Goal: Information Seeking & Learning: Learn about a topic

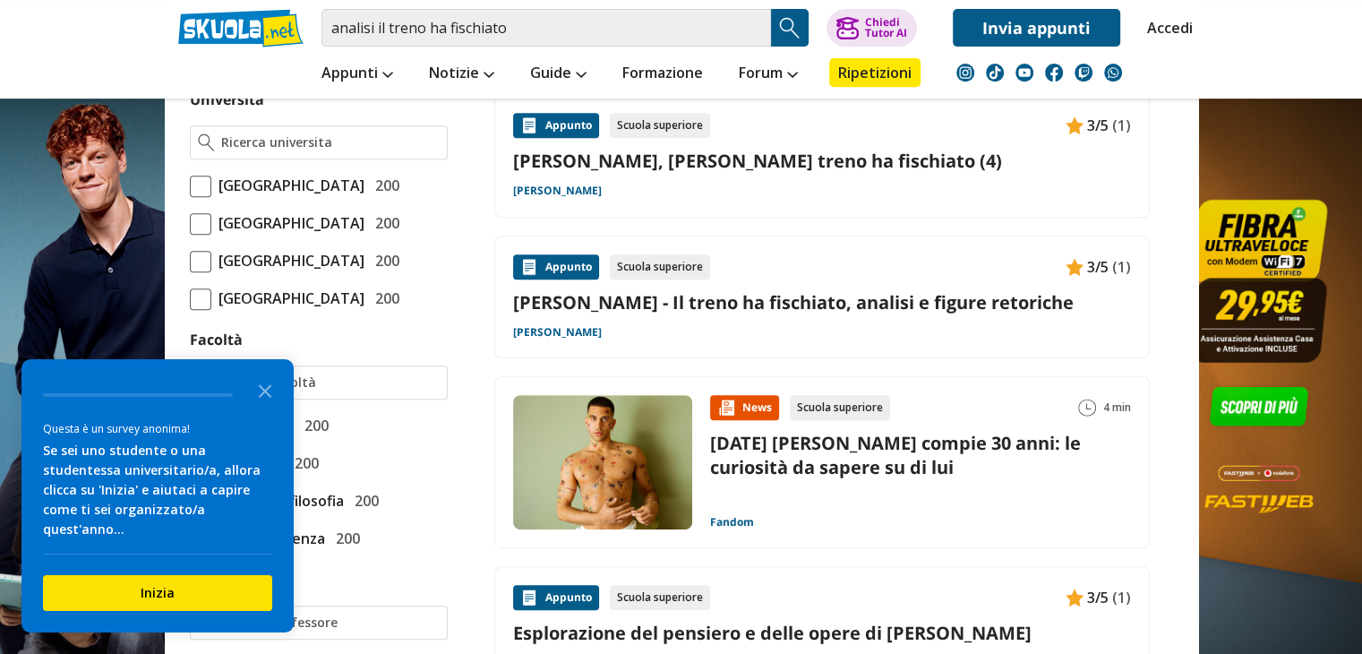
scroll to position [806, 0]
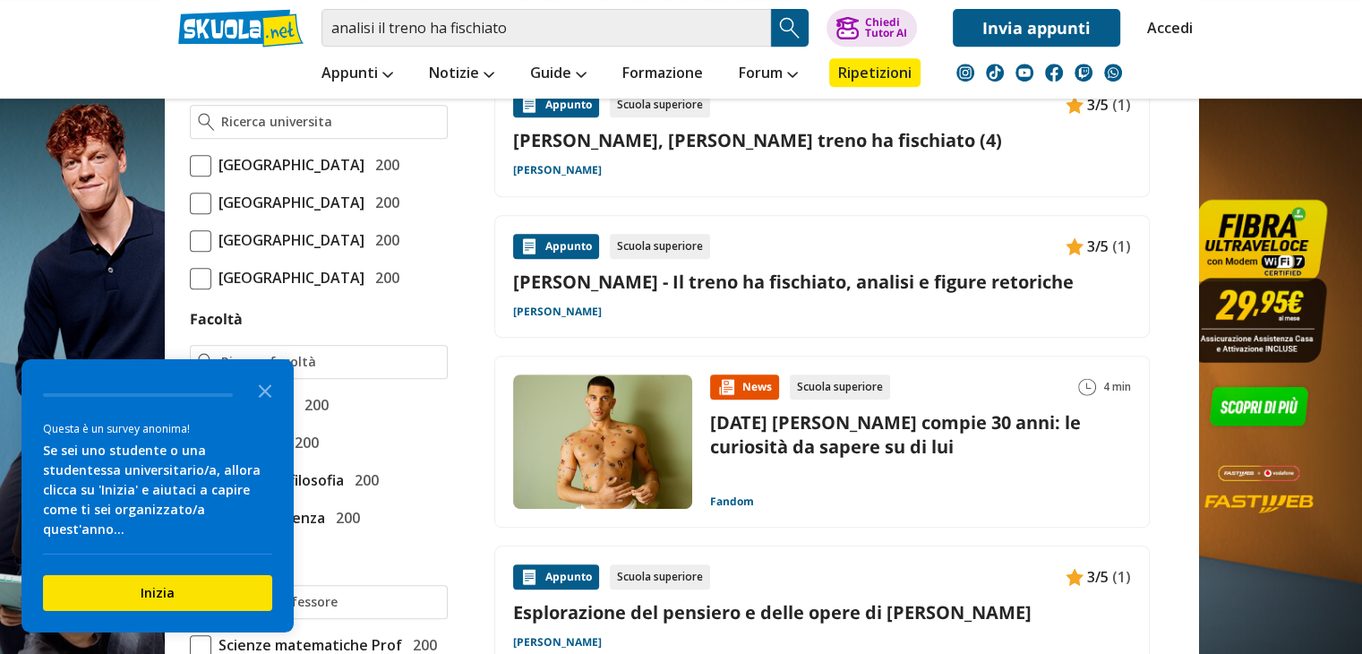
click at [649, 270] on link "[PERSON_NAME] - Il treno ha fischiato, analisi e figure retoriche" at bounding box center [822, 282] width 618 height 24
click at [258, 408] on icon "Close the survey" at bounding box center [265, 390] width 36 height 36
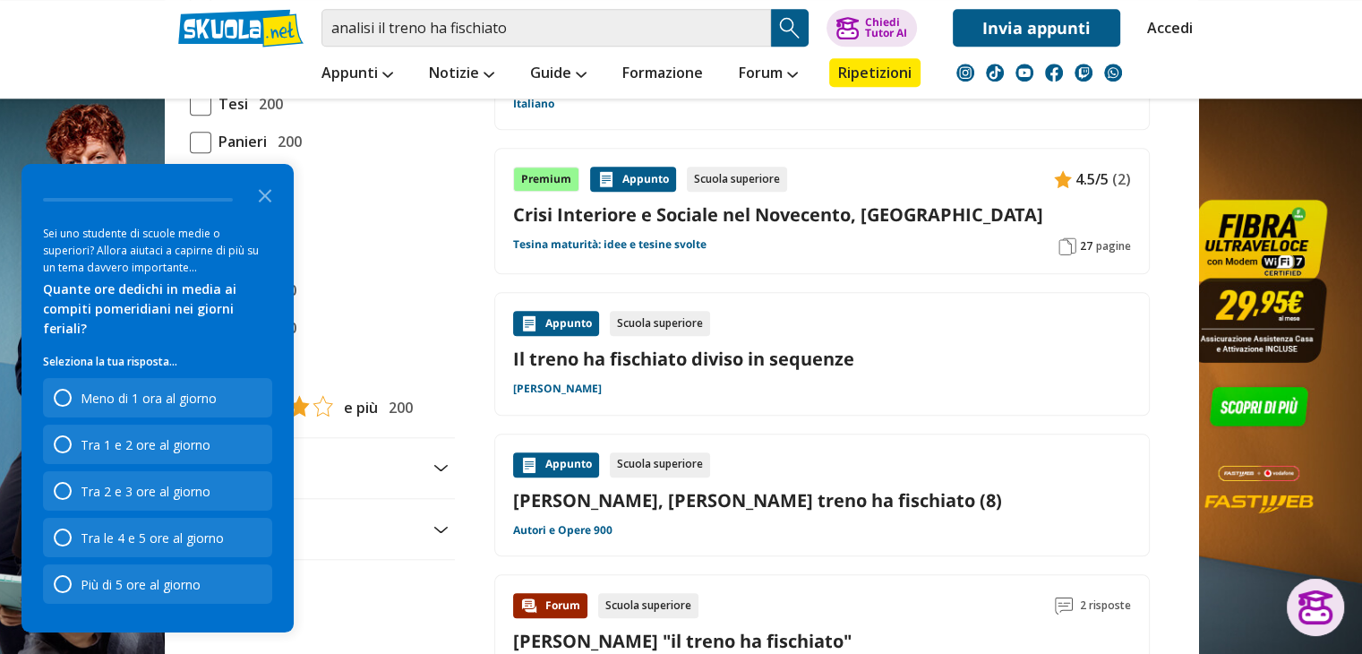
scroll to position [1702, 0]
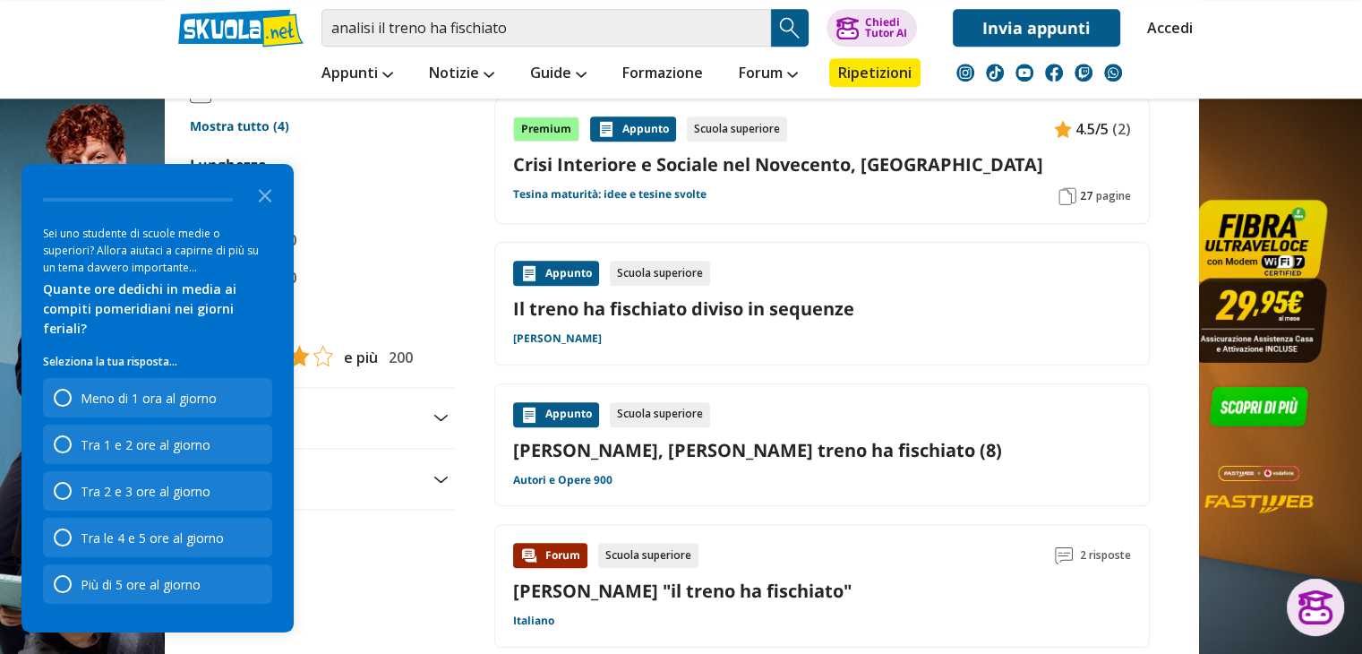
click at [626, 438] on link "[PERSON_NAME], [PERSON_NAME] treno ha fischiato (8)" at bounding box center [822, 450] width 618 height 24
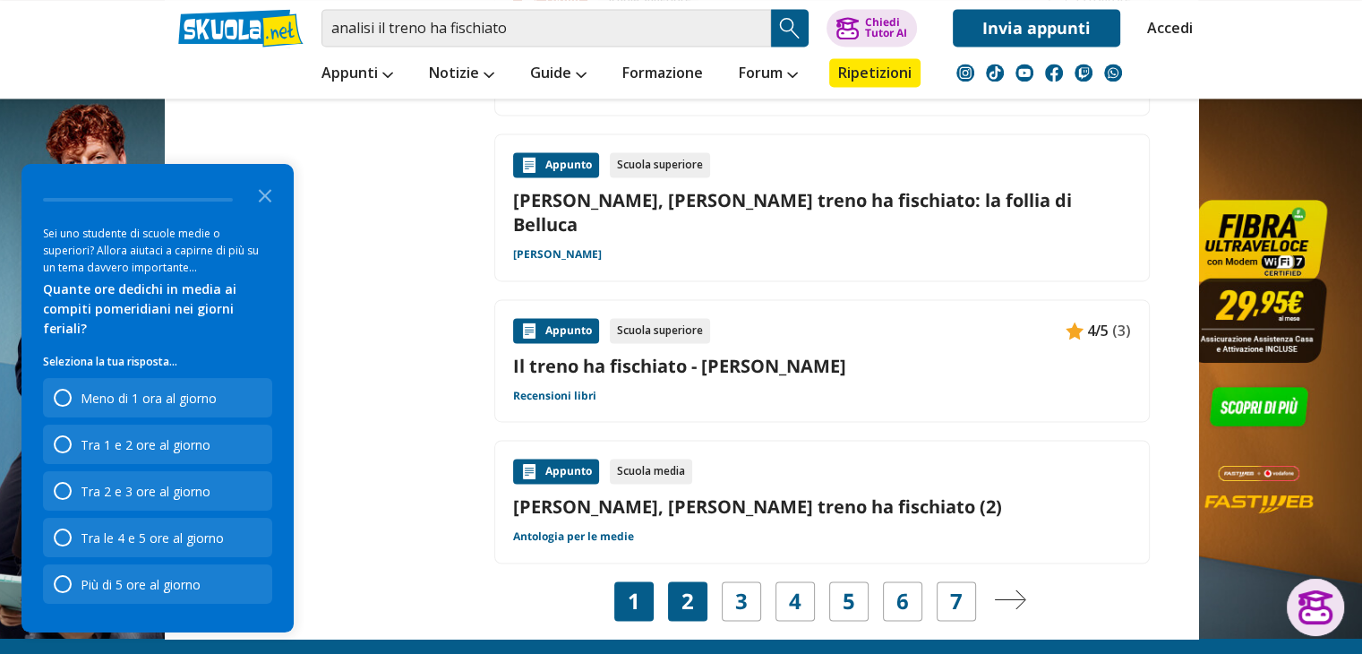
scroll to position [2687, 0]
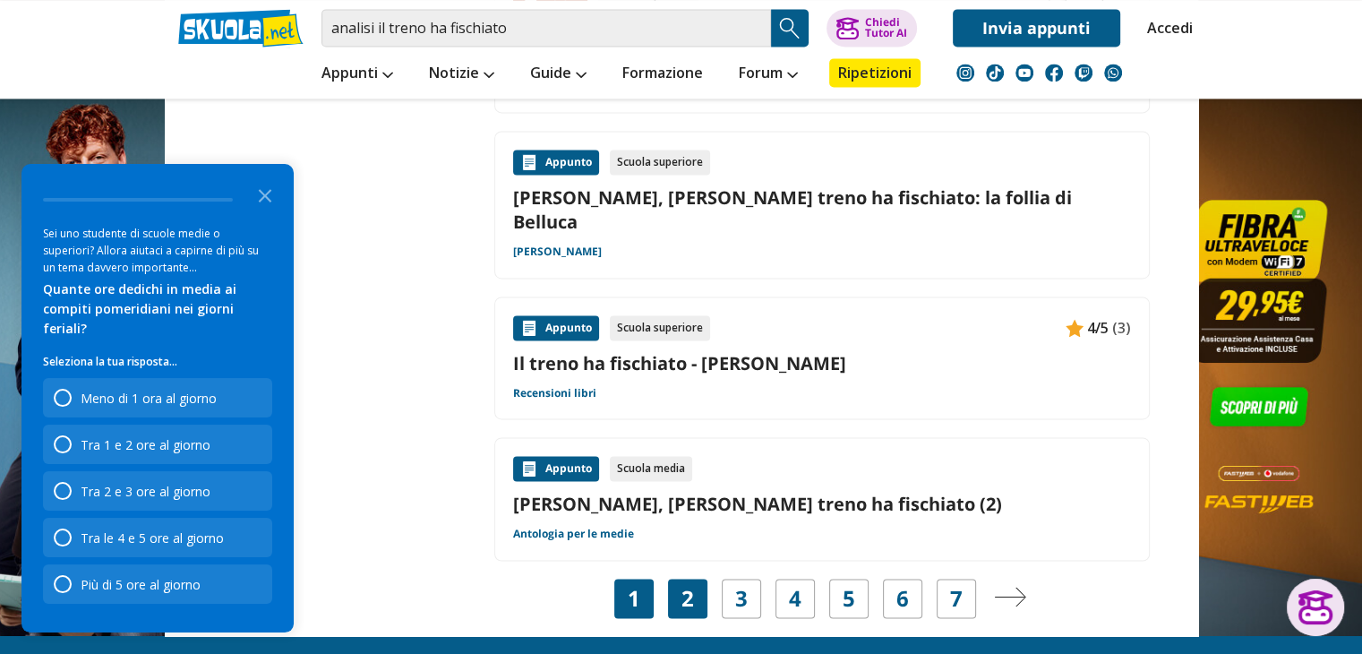
click at [692, 586] on link "2" at bounding box center [688, 598] width 13 height 25
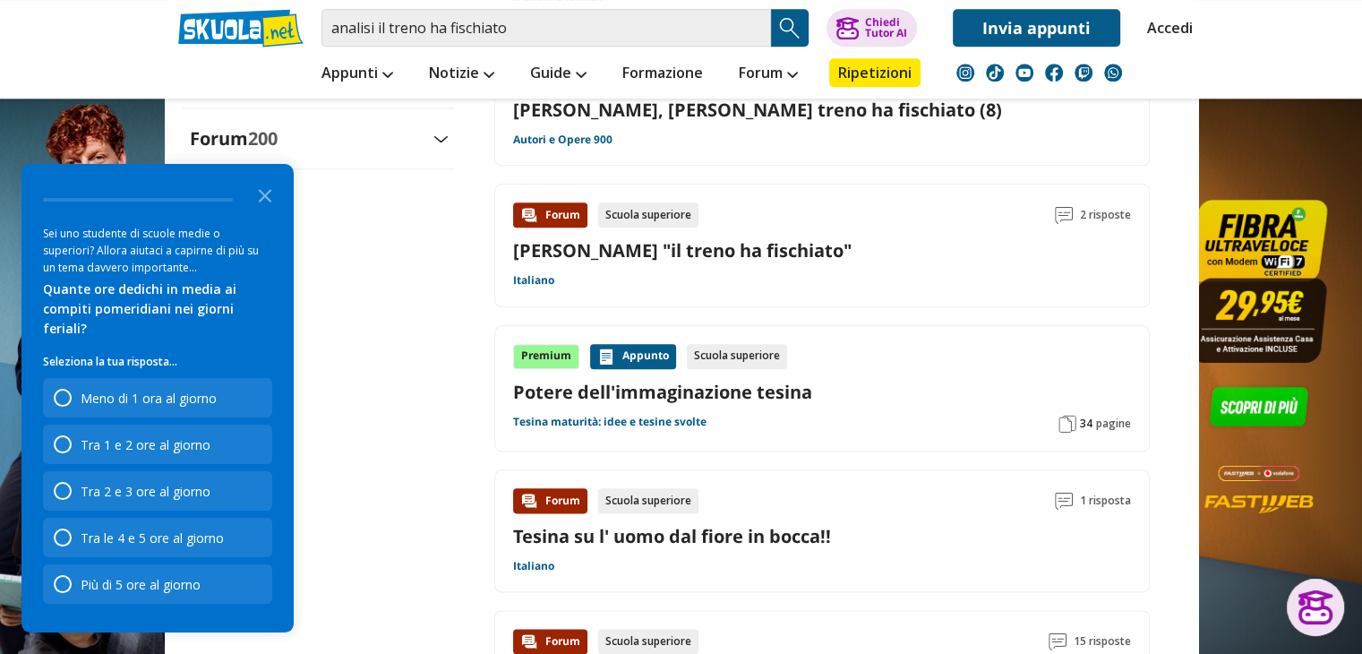
scroll to position [1889, 0]
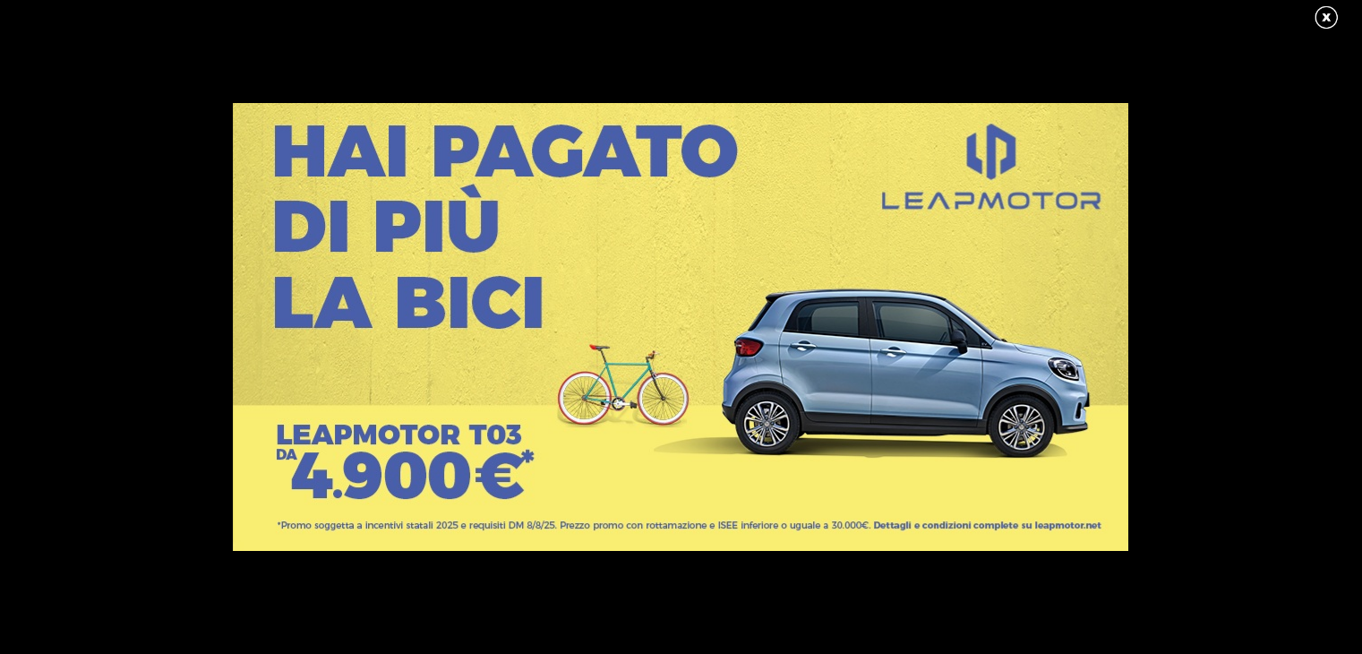
click at [1319, 22] on link at bounding box center [1335, 17] width 45 height 27
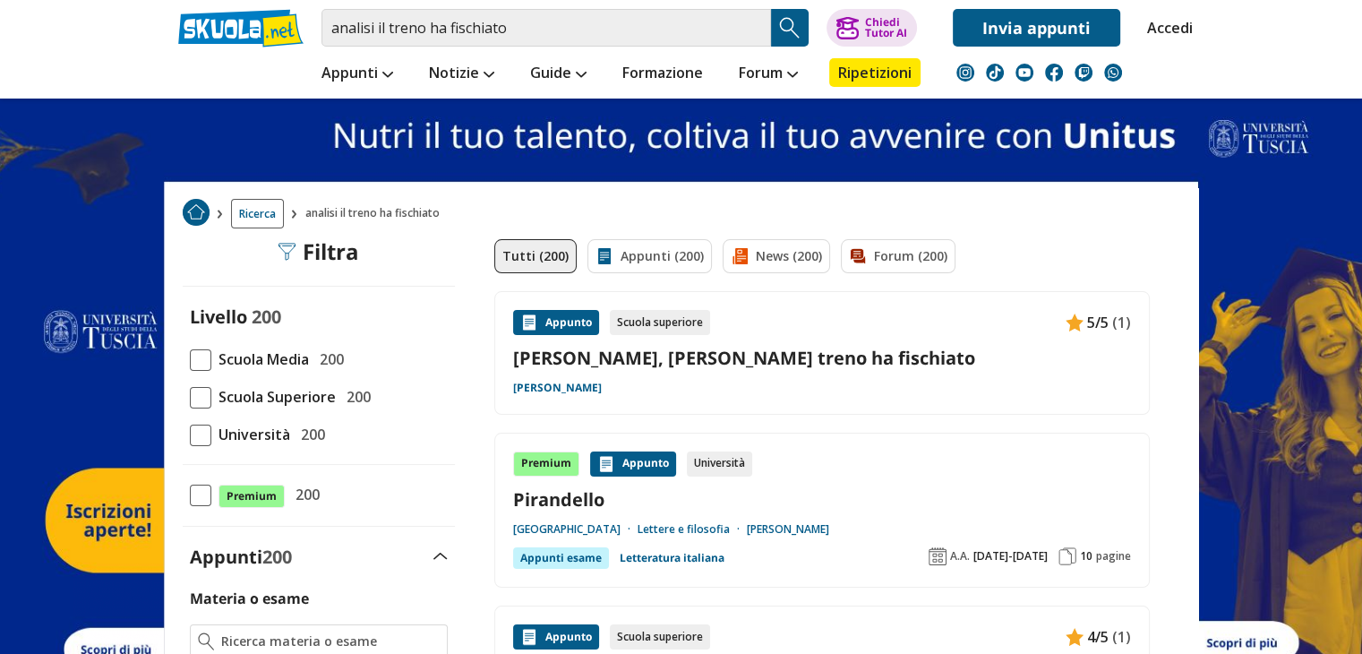
click at [606, 358] on link "Pirandello, Luigi - Il treno ha fischiato" at bounding box center [822, 358] width 618 height 24
click at [614, 526] on link "Università degli Studi di Bari" at bounding box center [575, 529] width 125 height 14
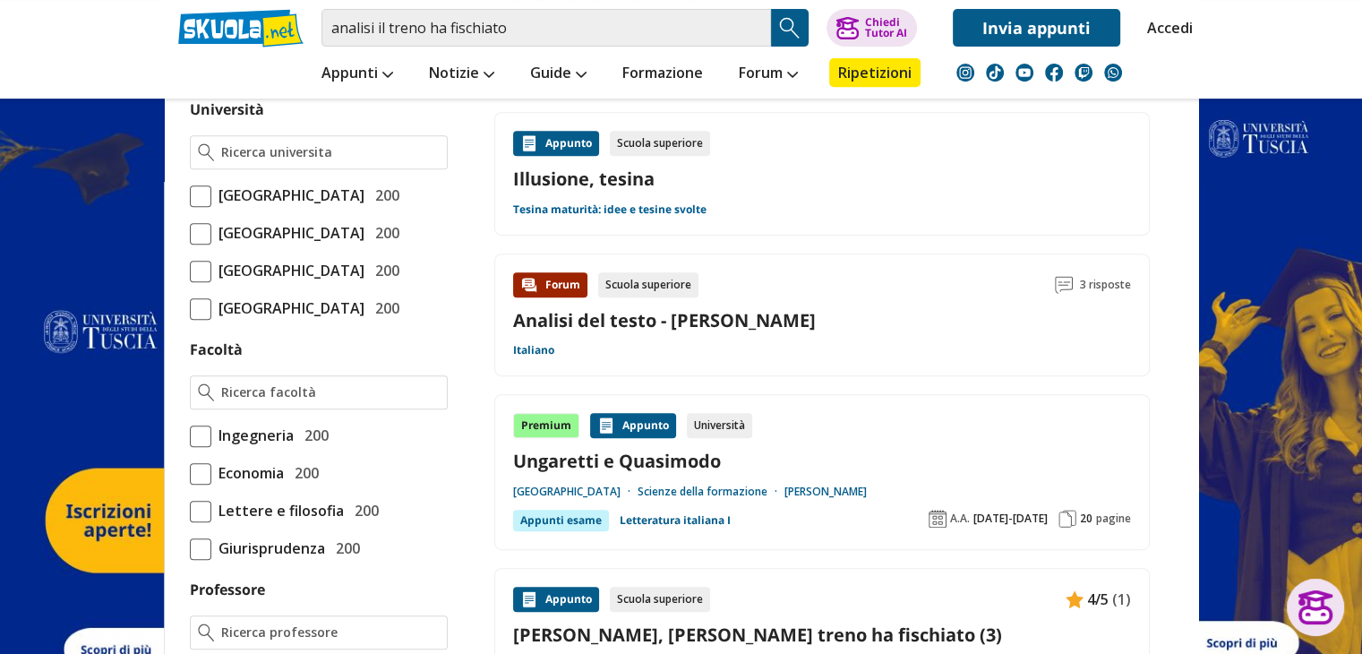
scroll to position [537, 0]
